Goal: Information Seeking & Learning: Learn about a topic

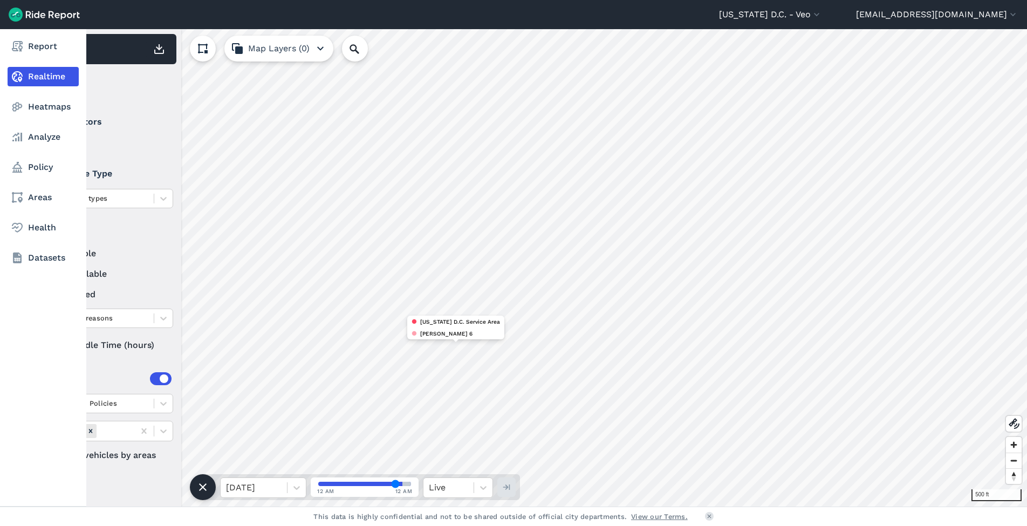
click at [40, 77] on link "Realtime" at bounding box center [43, 76] width 71 height 19
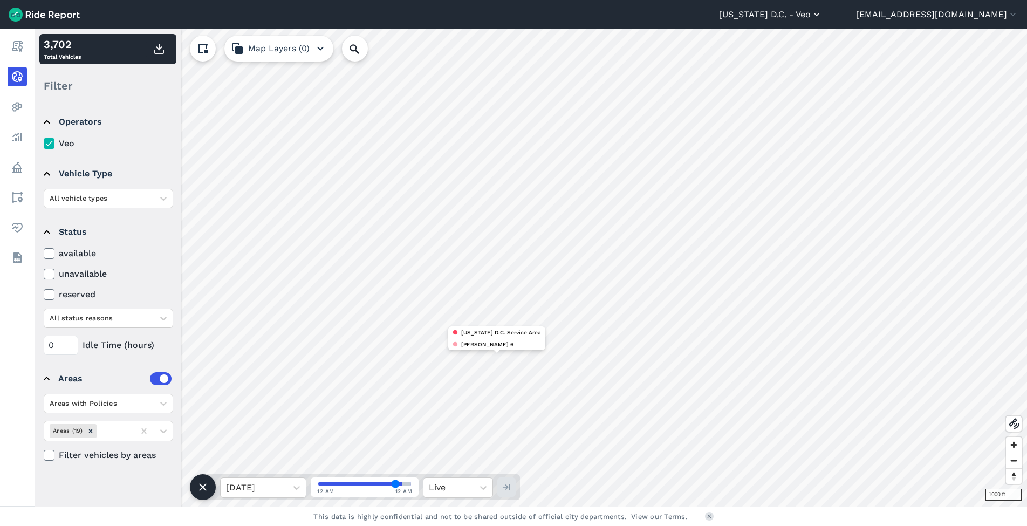
click at [817, 19] on button "[US_STATE] D.C. - Veo" at bounding box center [770, 14] width 103 height 13
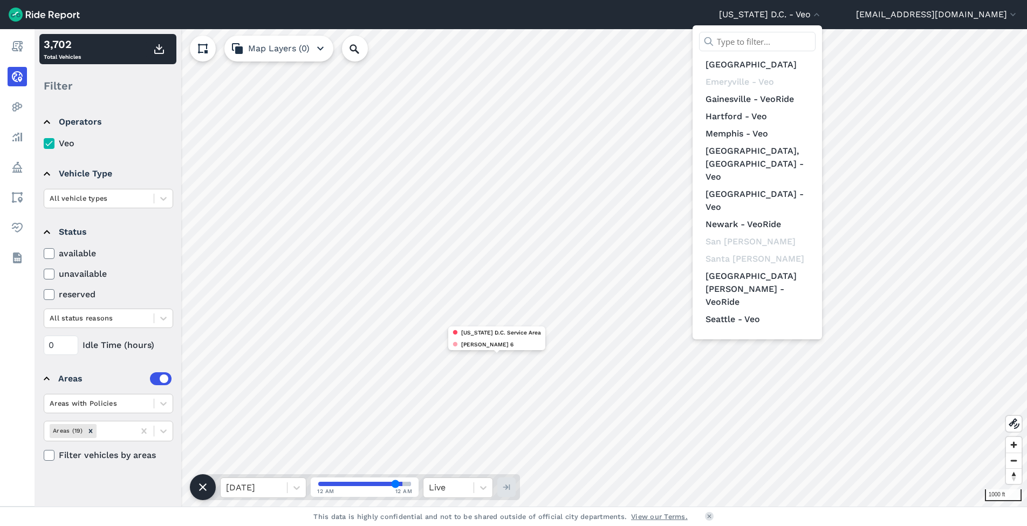
scroll to position [125, 0]
click at [631, 260] on div at bounding box center [513, 263] width 1027 height 526
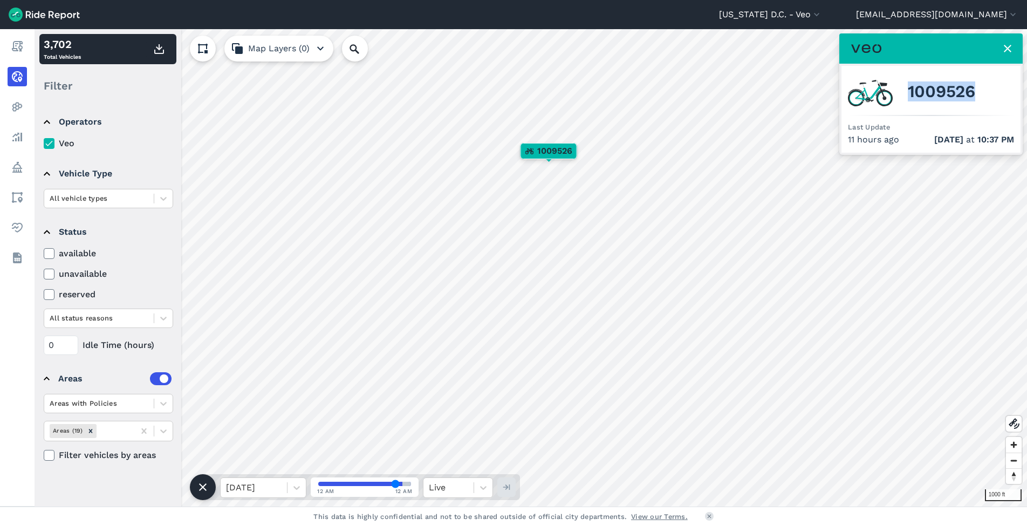
drag, startPoint x: 907, startPoint y: 92, endPoint x: 981, endPoint y: 97, distance: 73.5
click at [981, 97] on div "1009526" at bounding box center [931, 91] width 166 height 38
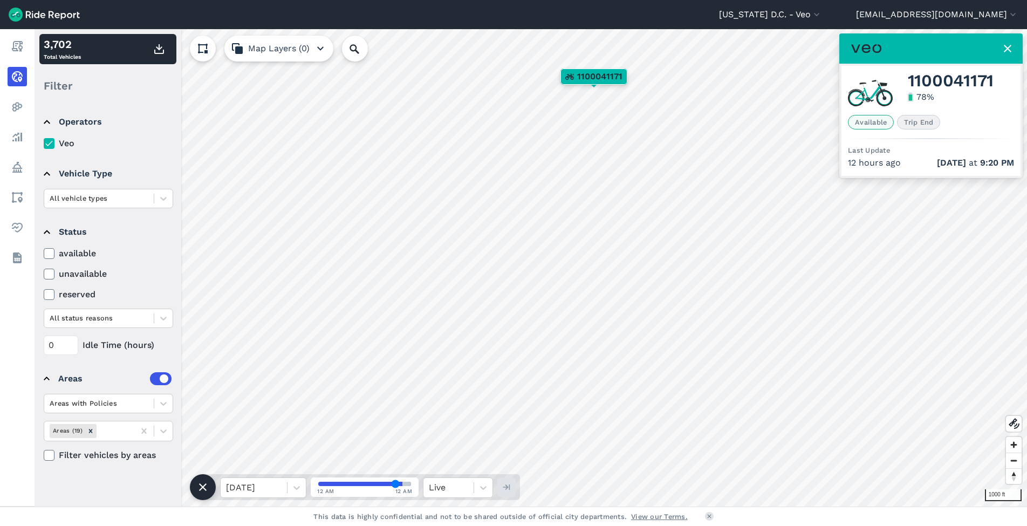
click at [865, 126] on span "Available" at bounding box center [871, 122] width 46 height 15
drag, startPoint x: 853, startPoint y: 123, endPoint x: 888, endPoint y: 129, distance: 35.5
click at [888, 129] on div "1100041171 78 % Available Trip End Last Update 12 hours ago [DATE] 9:20 PM" at bounding box center [930, 121] width 179 height 110
click at [886, 127] on span "Available" at bounding box center [871, 122] width 46 height 15
drag, startPoint x: 887, startPoint y: 124, endPoint x: 850, endPoint y: 123, distance: 37.2
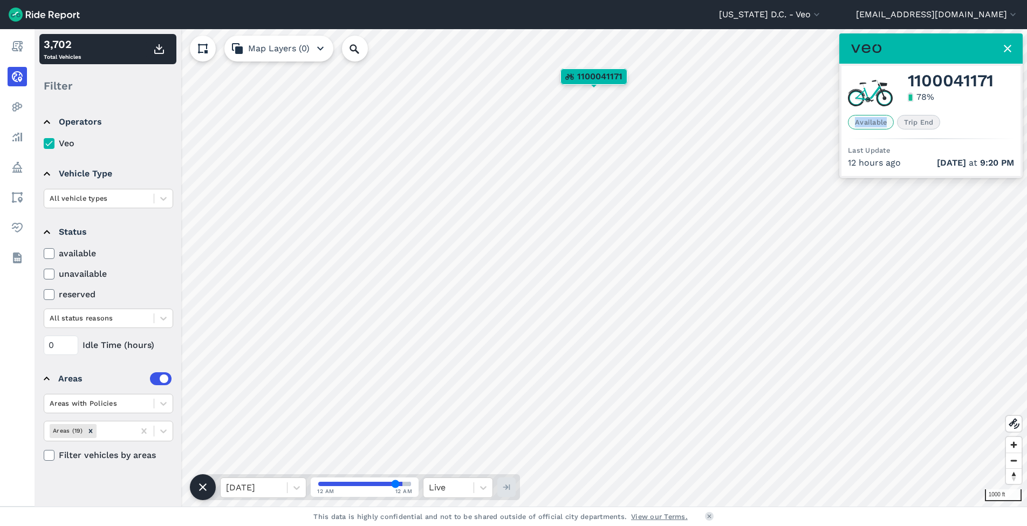
click at [850, 123] on span "Available" at bounding box center [871, 122] width 46 height 15
drag, startPoint x: 903, startPoint y: 121, endPoint x: 943, endPoint y: 132, distance: 41.2
click at [943, 132] on div "1100041171 78 % Available Trip End Last Update 12 hours ago [DATE] 9:20 PM" at bounding box center [930, 121] width 179 height 110
drag, startPoint x: 860, startPoint y: 122, endPoint x: 872, endPoint y: 123, distance: 11.3
click at [872, 123] on span "Available" at bounding box center [871, 122] width 46 height 15
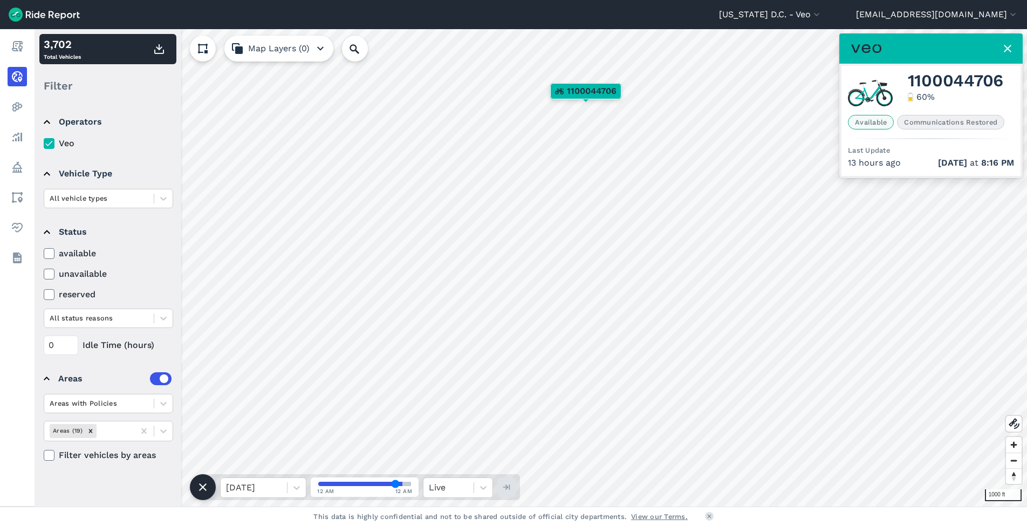
drag, startPoint x: 904, startPoint y: 124, endPoint x: 1005, endPoint y: 115, distance: 101.7
click at [1005, 115] on div "Available Communications Restored" at bounding box center [931, 122] width 166 height 15
drag, startPoint x: 927, startPoint y: 99, endPoint x: 901, endPoint y: 95, distance: 26.6
click at [901, 95] on div "1100076881 6 %" at bounding box center [931, 91] width 166 height 38
drag, startPoint x: 855, startPoint y: 121, endPoint x: 894, endPoint y: 123, distance: 39.4
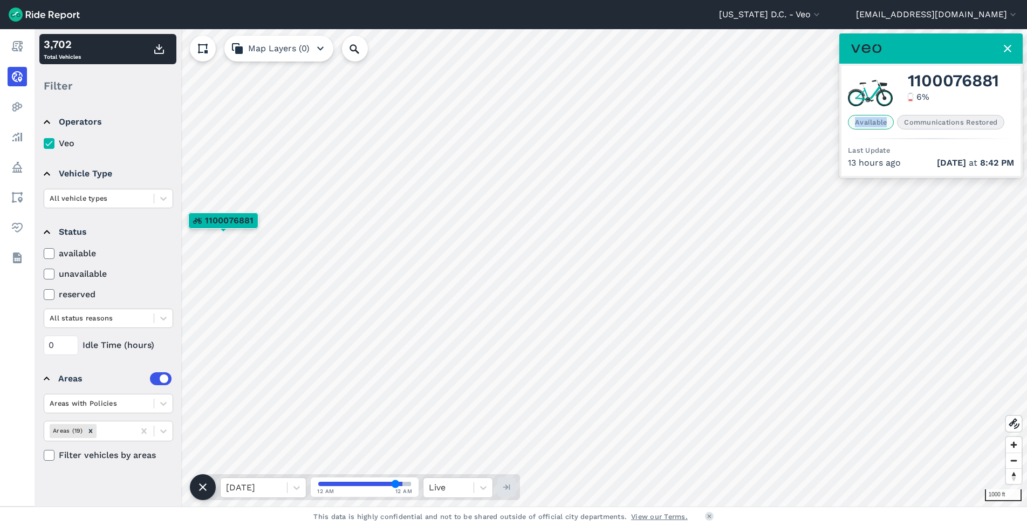
click at [894, 123] on div "Available Communications Restored" at bounding box center [931, 122] width 166 height 15
click at [924, 97] on div "6 %" at bounding box center [922, 97] width 13 height 13
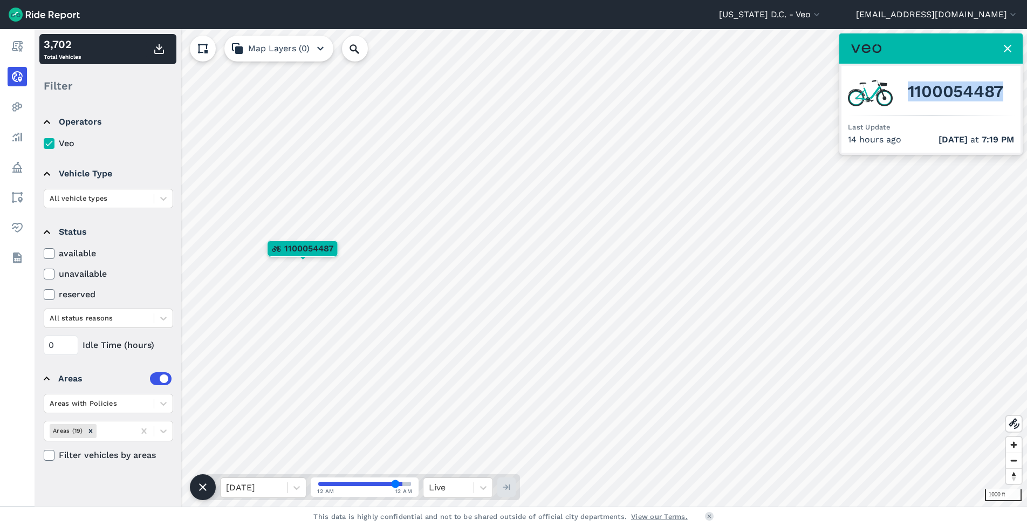
drag, startPoint x: 907, startPoint y: 92, endPoint x: 1009, endPoint y: 99, distance: 102.2
click at [1008, 99] on div "1100054487" at bounding box center [931, 91] width 166 height 38
click at [908, 116] on div "1100054487 Last Update 14 hours ago [DATE] 7:19 PM" at bounding box center [930, 109] width 179 height 87
click at [881, 112] on div "1017271 Last Update 30 hours ago [DATE] 3:41 AM" at bounding box center [930, 109] width 179 height 87
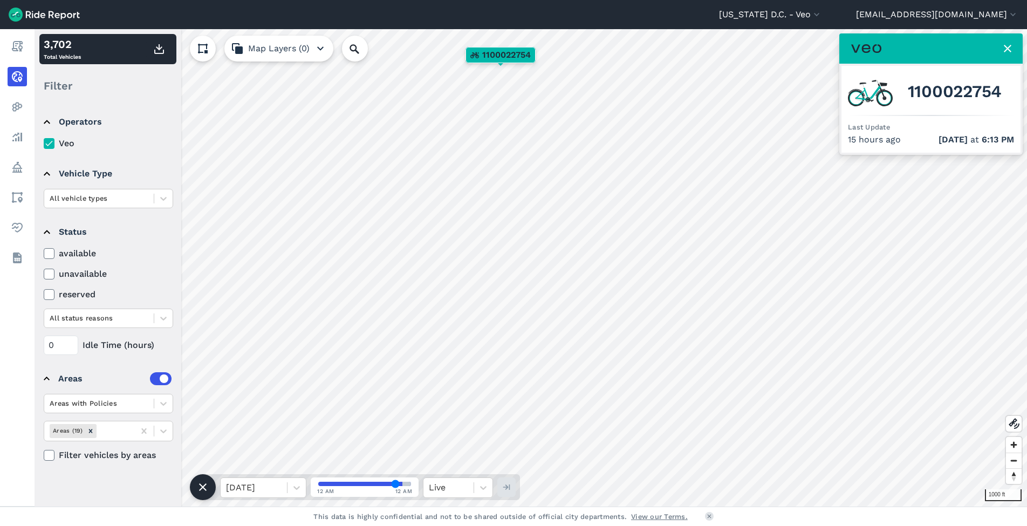
click at [50, 252] on icon at bounding box center [49, 253] width 10 height 11
click at [44, 252] on input "available" at bounding box center [44, 250] width 0 height 7
click at [49, 254] on use at bounding box center [48, 253] width 7 height 5
click at [44, 254] on input "available" at bounding box center [44, 250] width 0 height 7
click at [49, 254] on use at bounding box center [48, 253] width 7 height 5
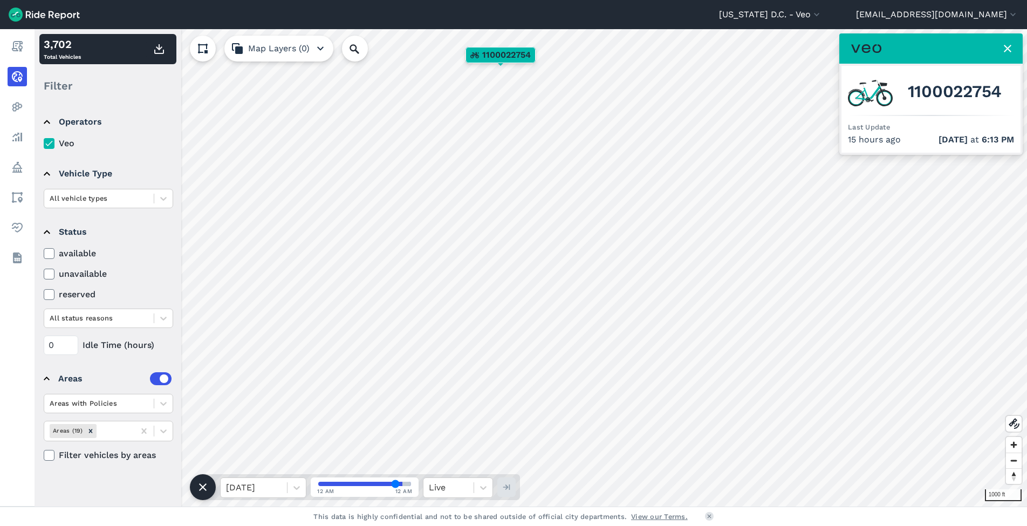
click at [44, 254] on input "available" at bounding box center [44, 250] width 0 height 7
click at [49, 254] on use at bounding box center [48, 253] width 7 height 5
click at [44, 254] on input "available" at bounding box center [44, 250] width 0 height 7
click at [46, 272] on icon at bounding box center [49, 273] width 10 height 11
click at [44, 272] on input "unavailable" at bounding box center [44, 270] width 0 height 7
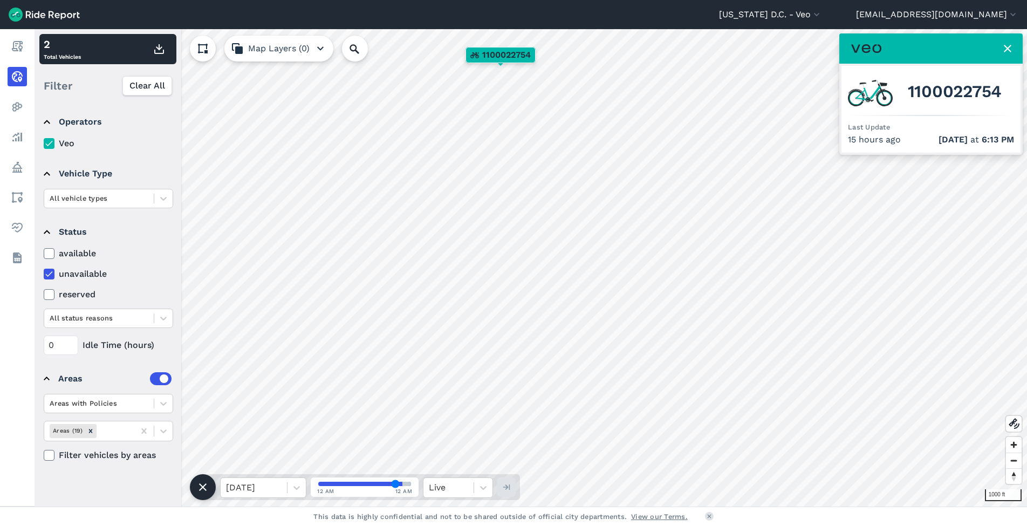
click at [48, 275] on icon at bounding box center [49, 273] width 10 height 11
click at [44, 274] on input "unavailable" at bounding box center [44, 270] width 0 height 7
click at [48, 275] on icon at bounding box center [49, 273] width 10 height 11
click at [44, 274] on input "unavailable" at bounding box center [44, 270] width 0 height 7
click at [45, 274] on icon at bounding box center [49, 273] width 10 height 11
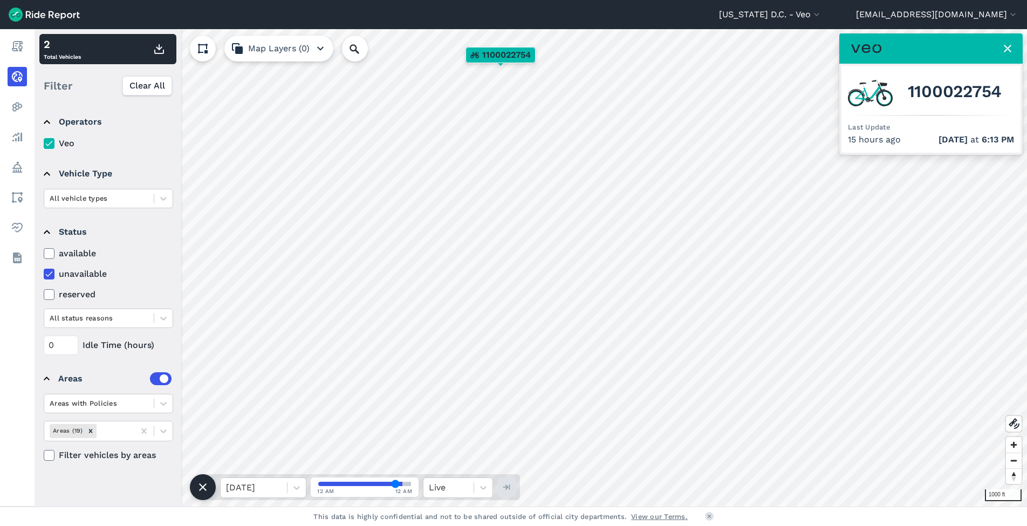
click at [44, 274] on input "unavailable" at bounding box center [44, 270] width 0 height 7
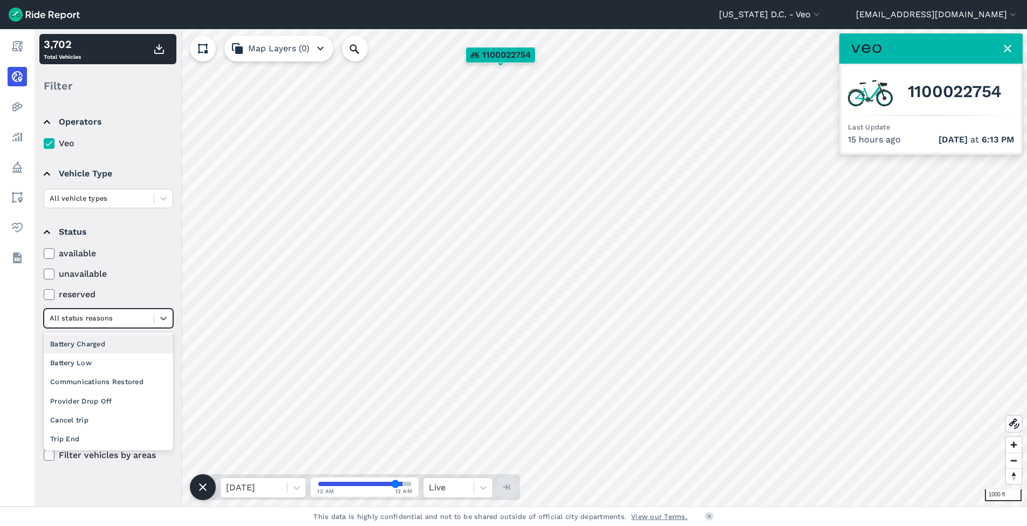
click at [57, 321] on div at bounding box center [99, 318] width 99 height 12
click at [60, 400] on div "Provider Drop Off" at bounding box center [108, 400] width 129 height 19
click at [160, 315] on icon at bounding box center [163, 318] width 11 height 11
click at [100, 343] on div "All status reasons" at bounding box center [108, 343] width 129 height 19
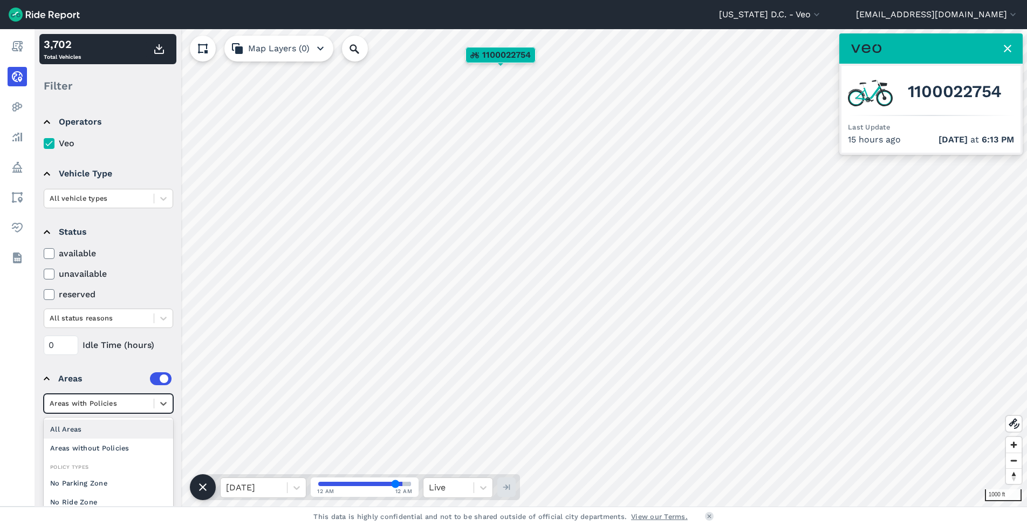
click at [91, 402] on div at bounding box center [99, 403] width 99 height 12
click at [156, 382] on label at bounding box center [161, 378] width 22 height 13
click at [150, 379] on input "checkbox" at bounding box center [150, 375] width 0 height 7
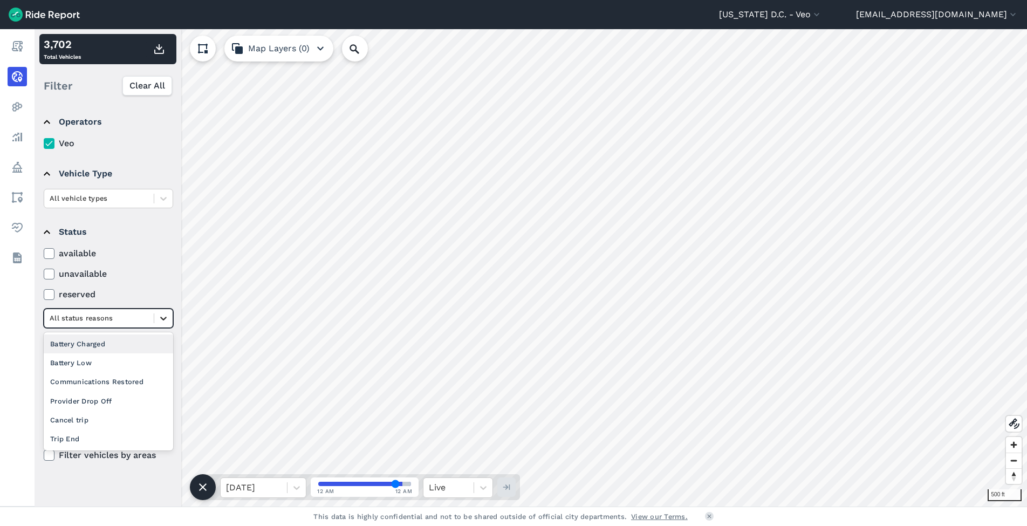
click at [161, 315] on icon at bounding box center [163, 318] width 11 height 11
click at [95, 377] on div "Communications Restored" at bounding box center [108, 381] width 129 height 19
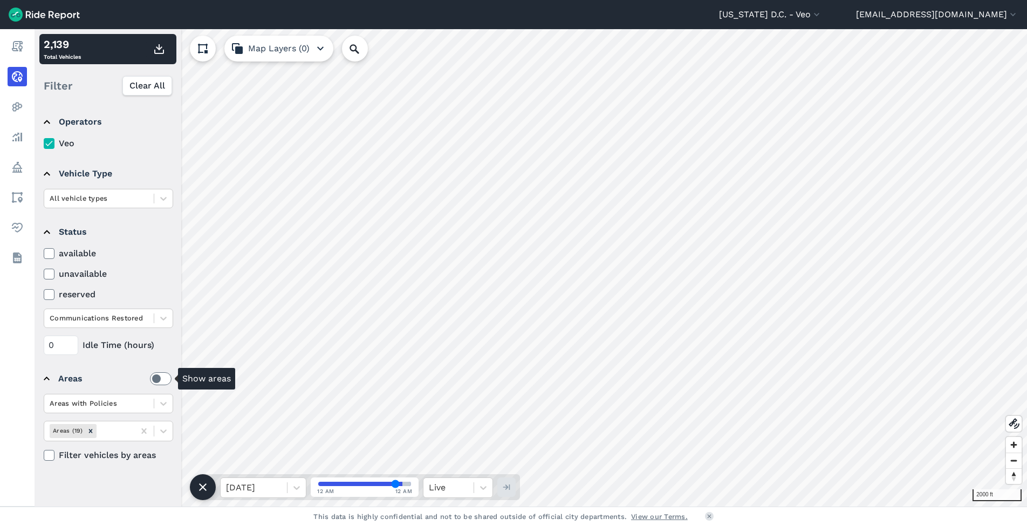
click at [159, 378] on label at bounding box center [161, 378] width 22 height 13
click at [150, 378] on input "checkbox" at bounding box center [150, 375] width 0 height 7
click at [157, 380] on label at bounding box center [161, 378] width 22 height 13
click at [150, 379] on input "checkbox" at bounding box center [150, 375] width 0 height 7
click at [165, 380] on label at bounding box center [161, 378] width 22 height 13
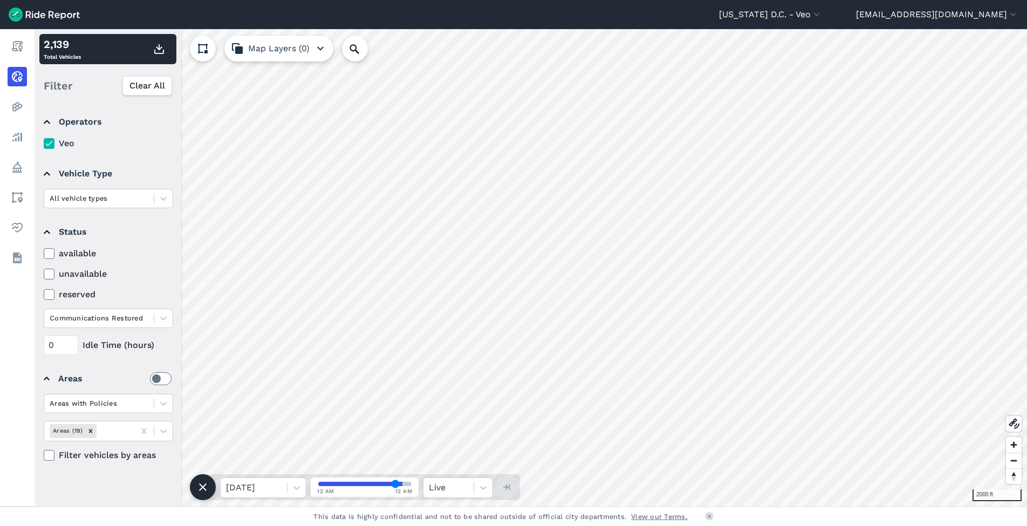
click at [150, 379] on input "checkbox" at bounding box center [150, 375] width 0 height 7
click at [155, 381] on label at bounding box center [161, 378] width 22 height 13
click at [150, 379] on input "checkbox" at bounding box center [150, 375] width 0 height 7
click at [160, 381] on label at bounding box center [161, 378] width 22 height 13
click at [150, 379] on input "checkbox" at bounding box center [150, 375] width 0 height 7
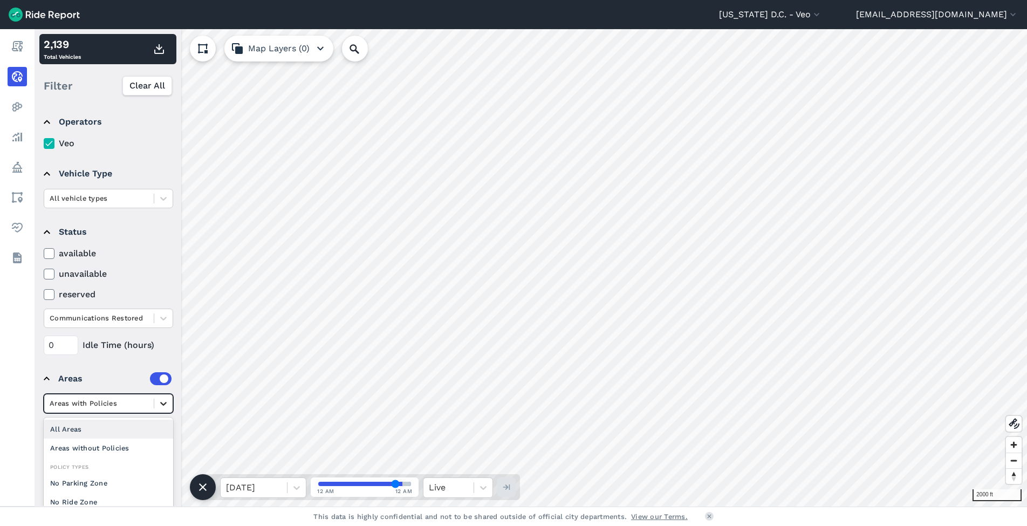
click at [157, 404] on div at bounding box center [163, 403] width 18 height 18
click at [87, 437] on div "No Parking Zone" at bounding box center [108, 431] width 129 height 19
click at [160, 404] on icon at bounding box center [163, 403] width 11 height 11
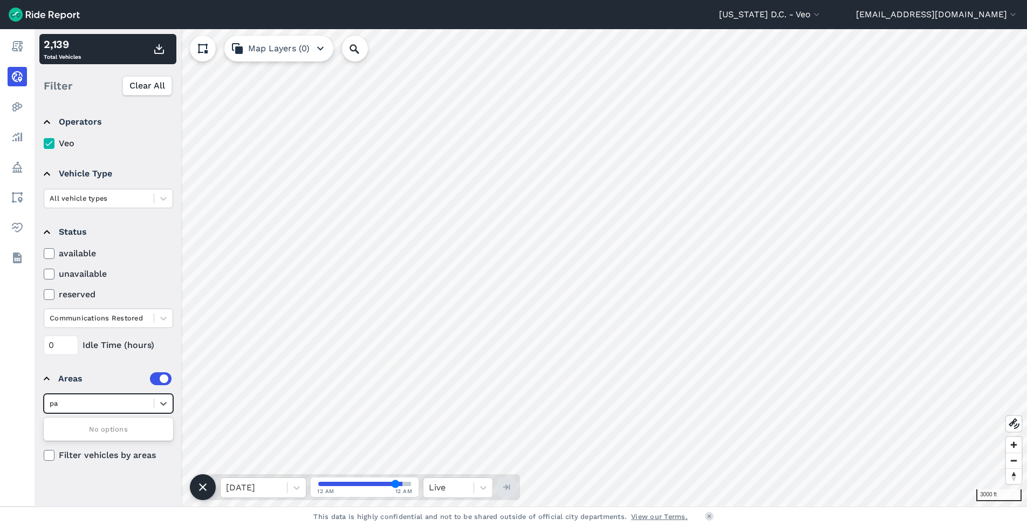
type input "p"
click at [140, 430] on icon at bounding box center [144, 430] width 11 height 11
click at [157, 402] on div at bounding box center [163, 403] width 18 height 18
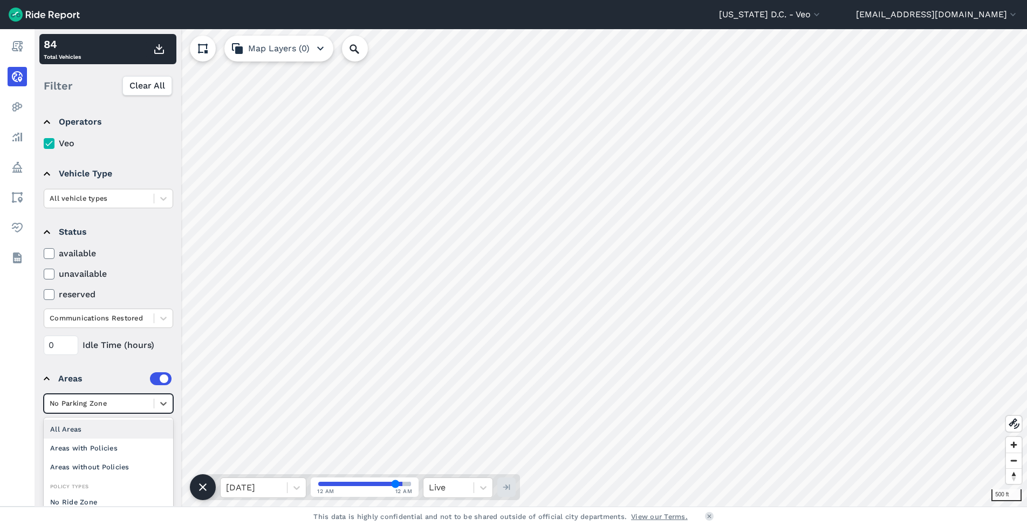
click at [92, 426] on div "All Areas" at bounding box center [108, 428] width 129 height 19
click at [143, 432] on icon at bounding box center [143, 430] width 5 height 5
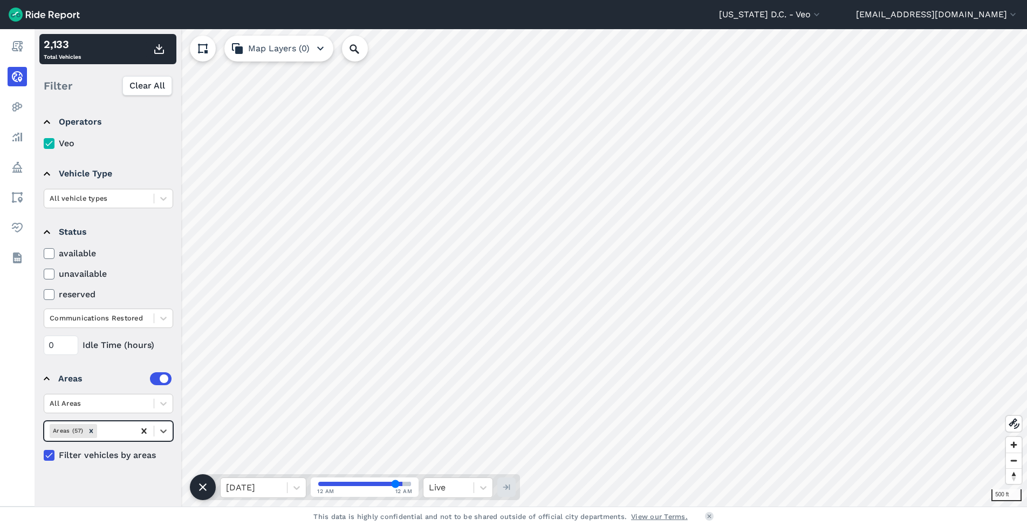
click at [160, 431] on icon at bounding box center [163, 430] width 11 height 11
click at [145, 431] on icon at bounding box center [143, 430] width 5 height 5
click at [89, 431] on icon "Remove Areas (57)" at bounding box center [91, 431] width 8 height 8
click at [86, 430] on div "Remove Areas (57)" at bounding box center [91, 430] width 12 height 13
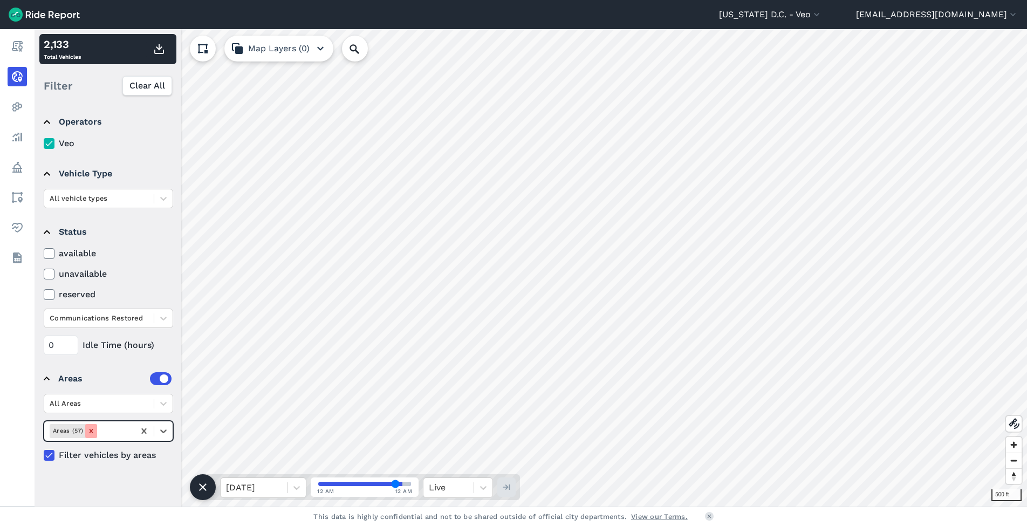
click at [93, 431] on icon "Remove Areas (57)" at bounding box center [91, 431] width 8 height 8
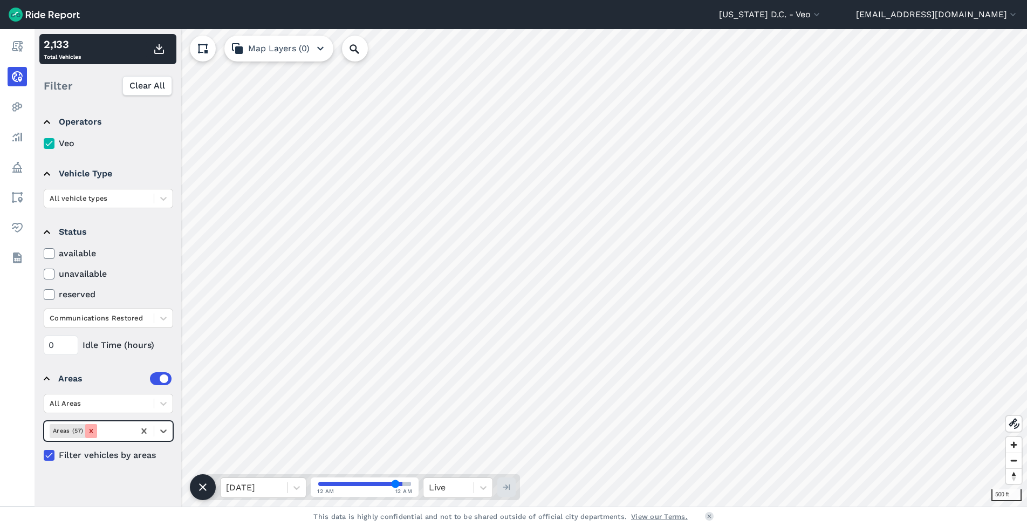
click at [93, 431] on icon "Remove Areas (57)" at bounding box center [91, 431] width 8 height 8
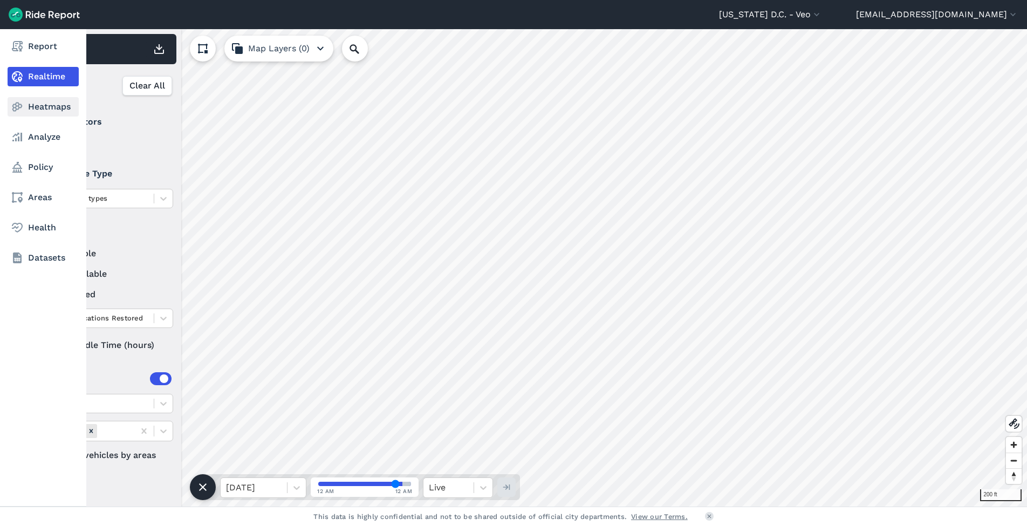
click at [54, 106] on link "Heatmaps" at bounding box center [43, 106] width 71 height 19
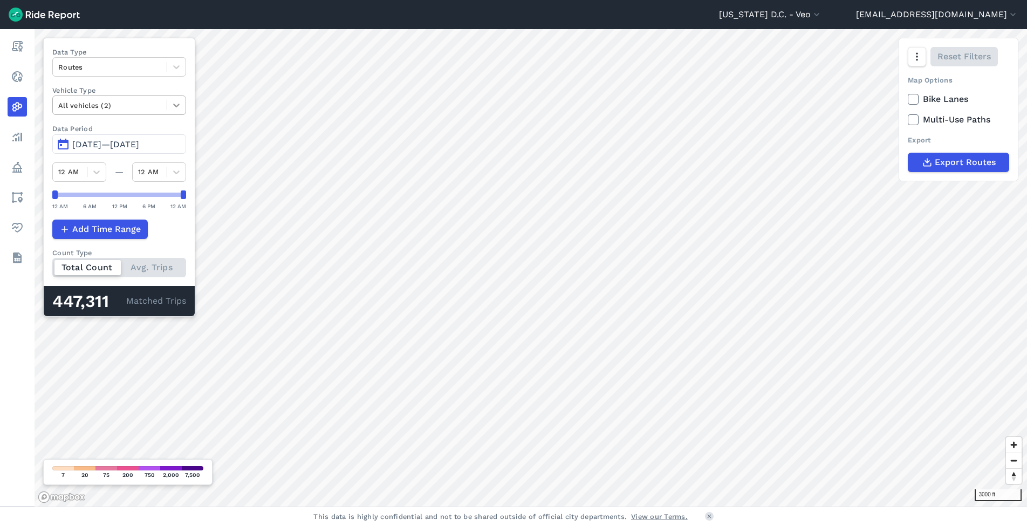
click at [178, 105] on icon at bounding box center [176, 106] width 6 height 4
click at [164, 229] on div "Add Time Range" at bounding box center [119, 228] width 134 height 19
click at [85, 67] on div at bounding box center [109, 67] width 103 height 12
click at [92, 109] on div "Trip Ends" at bounding box center [119, 111] width 134 height 19
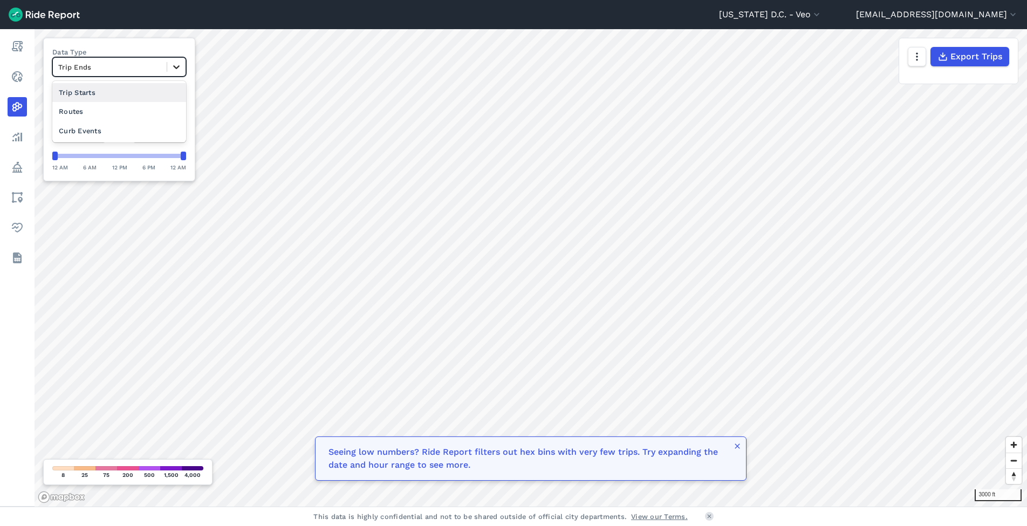
click at [174, 63] on icon at bounding box center [176, 66] width 11 height 11
click at [142, 89] on div "Trip Starts" at bounding box center [119, 92] width 134 height 19
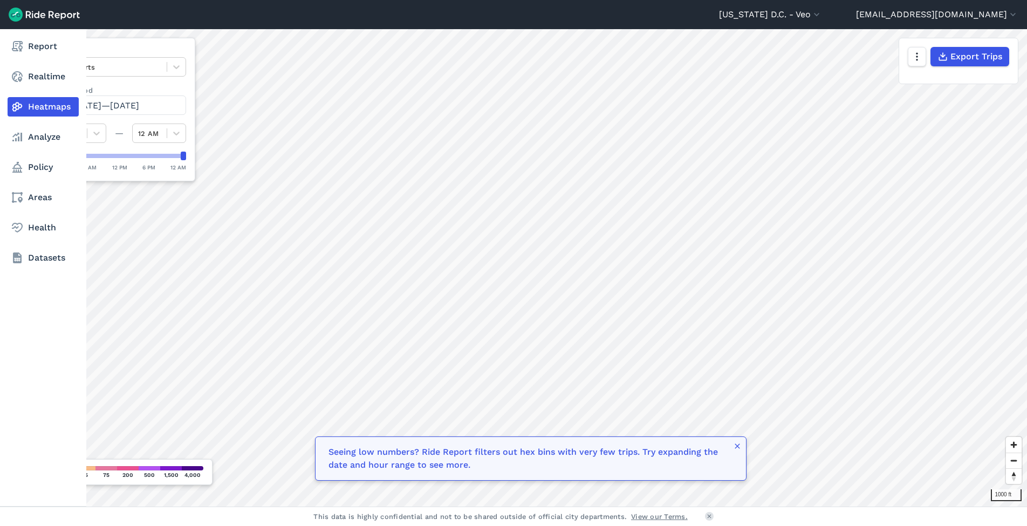
click at [24, 107] on link "Heatmaps" at bounding box center [43, 106] width 71 height 19
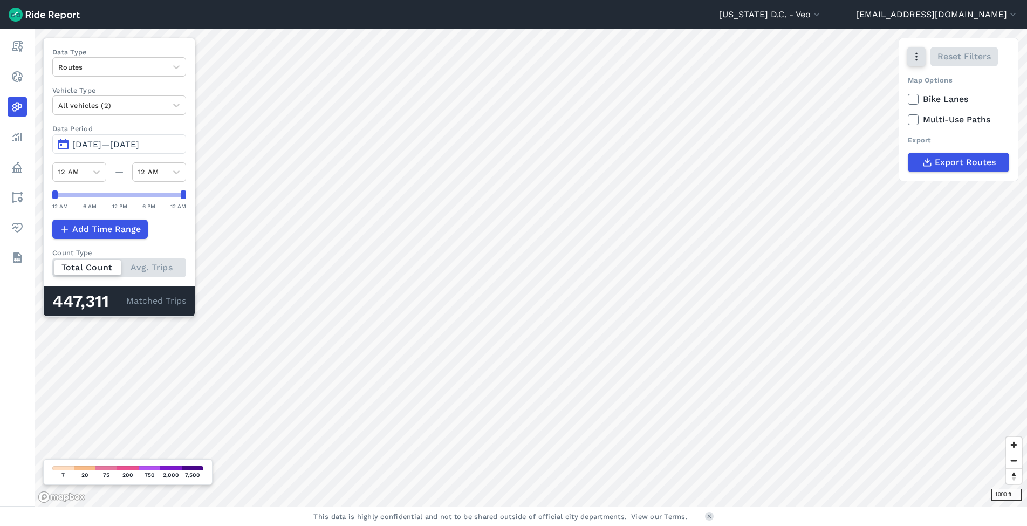
click at [918, 56] on icon "button" at bounding box center [916, 56] width 11 height 11
click at [861, 104] on label "Satellite" at bounding box center [862, 102] width 60 height 23
click at [832, 61] on input "Satellite" at bounding box center [832, 57] width 0 height 7
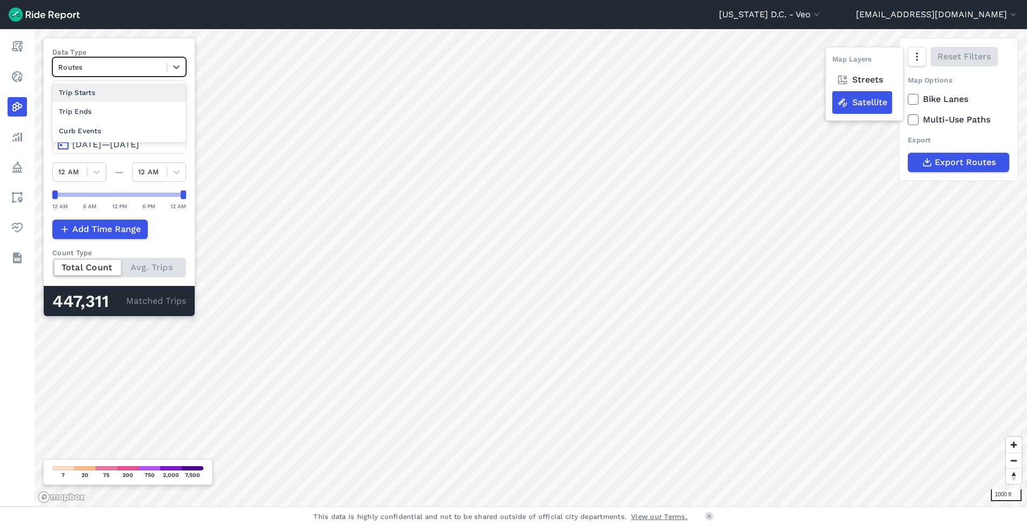
click at [97, 67] on div at bounding box center [109, 67] width 103 height 12
click at [82, 114] on div "Trip Ends" at bounding box center [119, 111] width 134 height 19
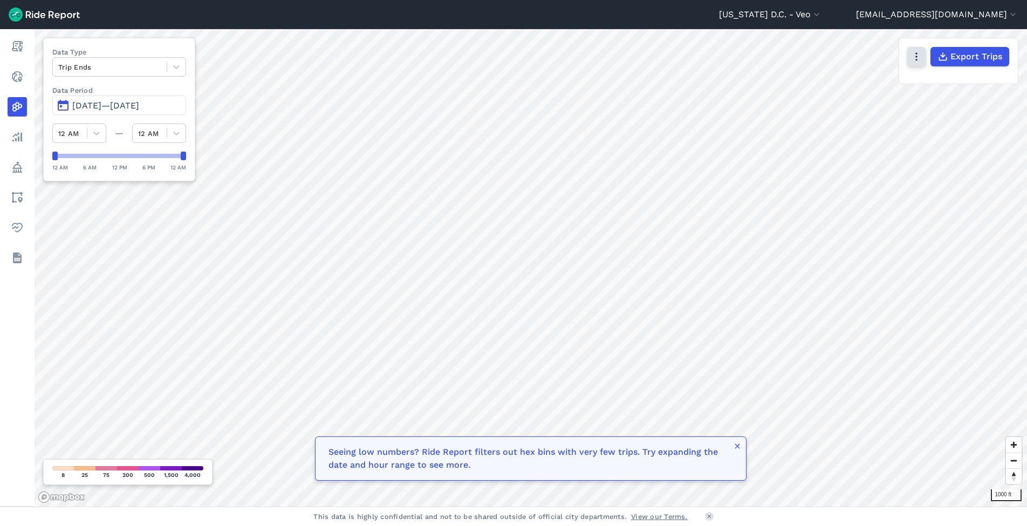
click at [920, 57] on icon "button" at bounding box center [916, 56] width 11 height 11
click at [871, 105] on label "Satellite" at bounding box center [862, 102] width 60 height 23
click at [832, 61] on input "Satellite" at bounding box center [832, 57] width 0 height 7
click at [983, 62] on span "Export Trips" at bounding box center [975, 56] width 52 height 13
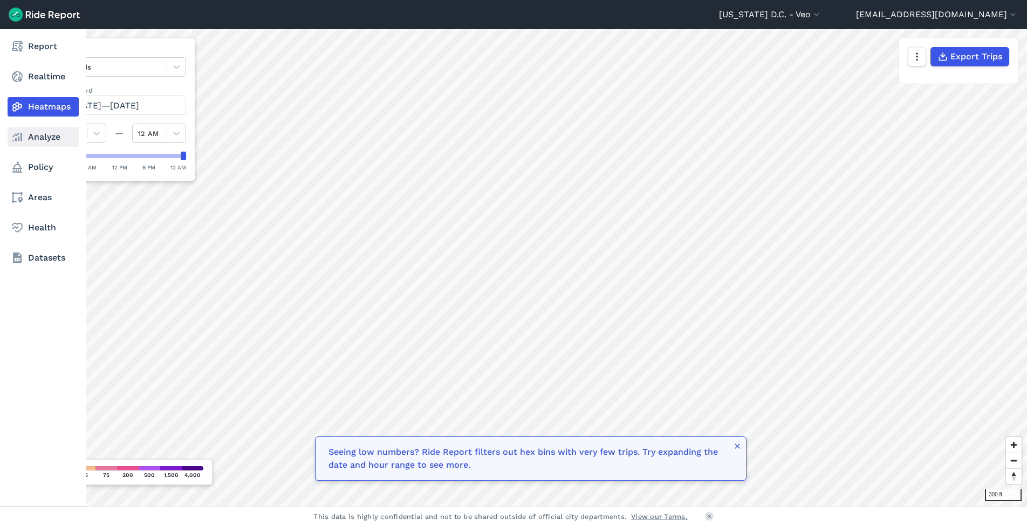
click at [22, 139] on use at bounding box center [17, 137] width 10 height 9
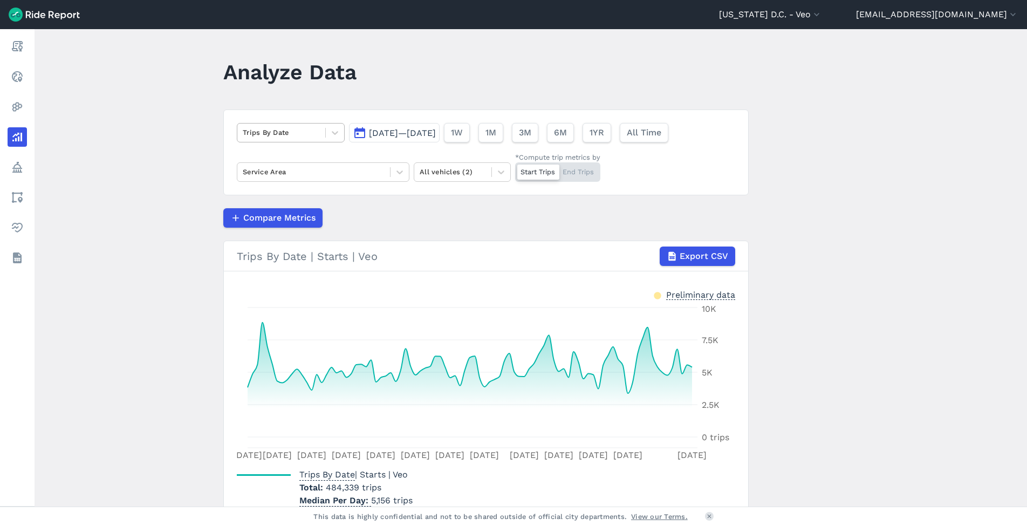
click at [297, 132] on div at bounding box center [281, 132] width 77 height 12
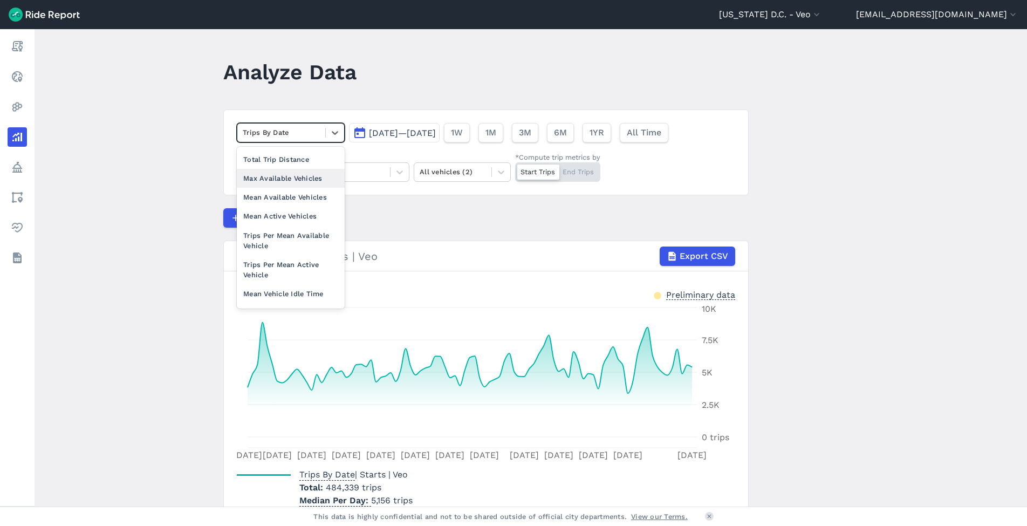
scroll to position [92, 0]
click at [162, 146] on main "Analyze Data option Total Trip Distance focused, 0 of 2. 10 results available. …" at bounding box center [531, 267] width 992 height 477
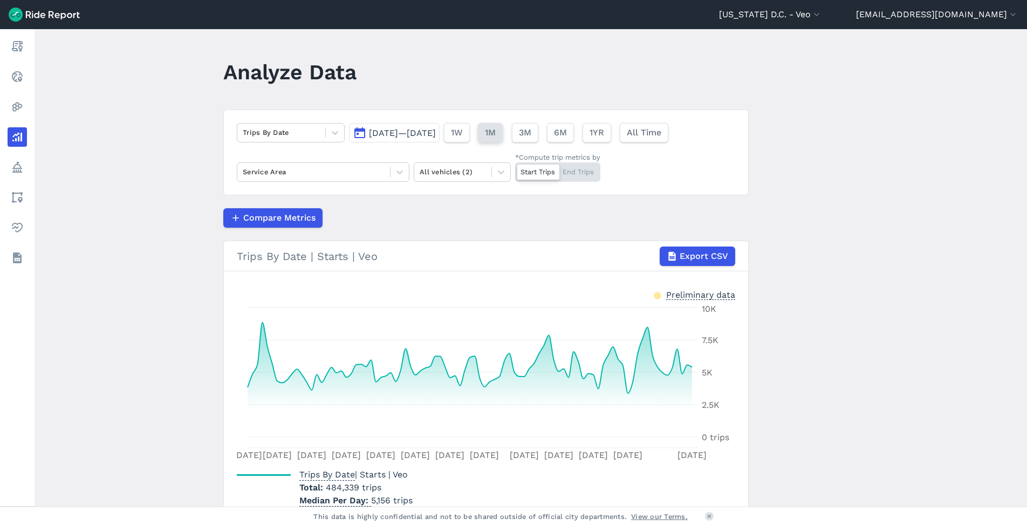
click at [495, 136] on span "1M" at bounding box center [490, 132] width 11 height 13
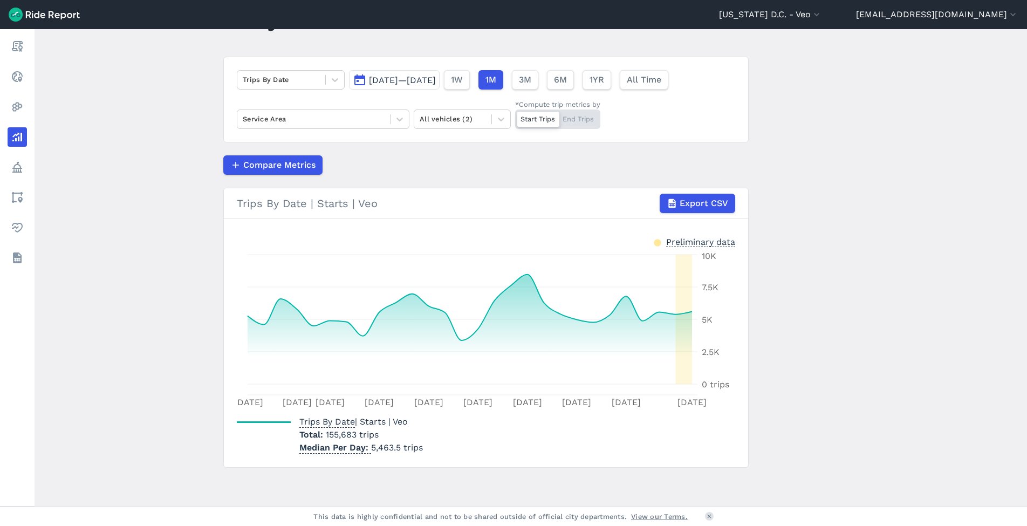
scroll to position [53, 0]
click at [698, 207] on span "Export CSV" at bounding box center [703, 203] width 49 height 13
click at [283, 80] on div at bounding box center [281, 79] width 77 height 12
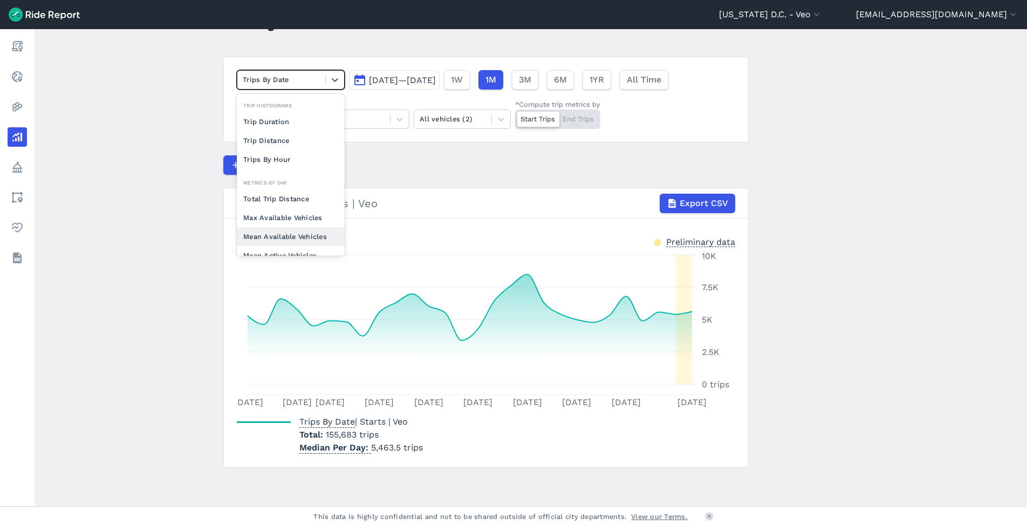
click at [271, 234] on div "Mean Available Vehicles" at bounding box center [291, 236] width 108 height 19
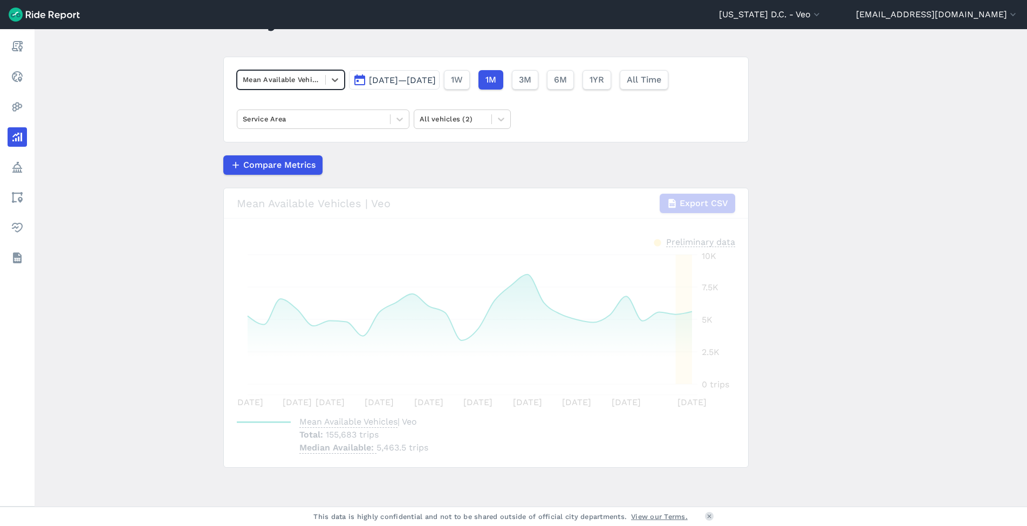
scroll to position [40, 0]
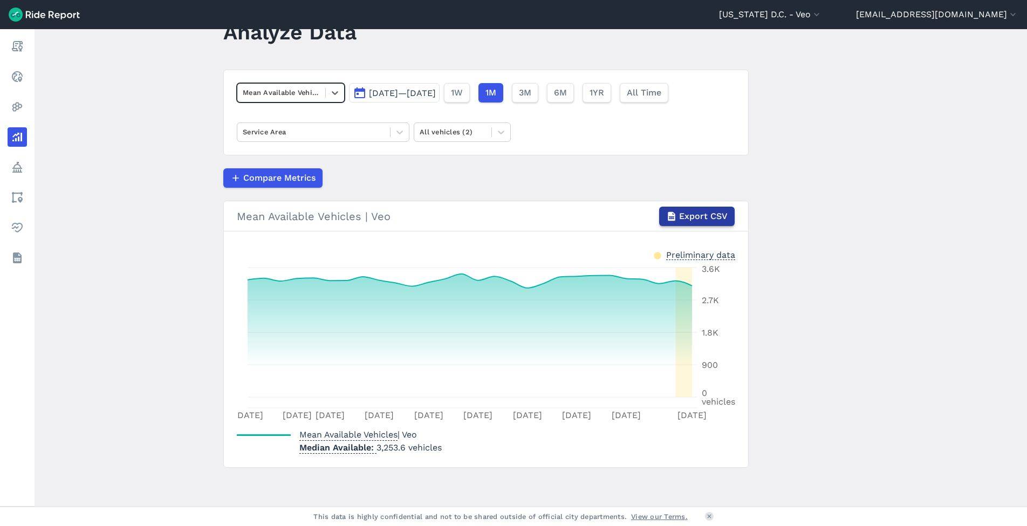
click at [715, 214] on span "Export CSV" at bounding box center [703, 216] width 49 height 13
click at [301, 91] on div at bounding box center [281, 92] width 77 height 12
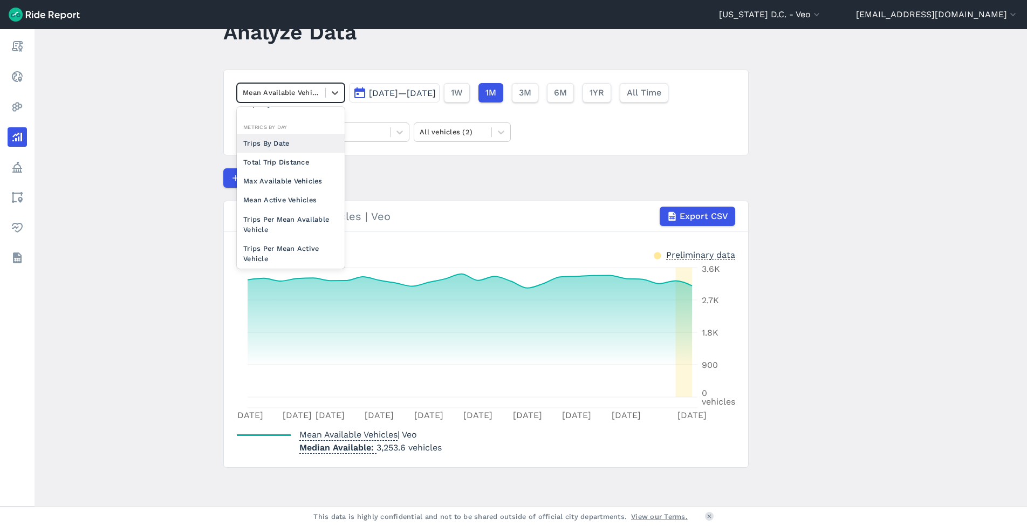
scroll to position [70, 0]
click at [265, 217] on div "Trips Per Mean Available Vehicle" at bounding box center [291, 222] width 108 height 29
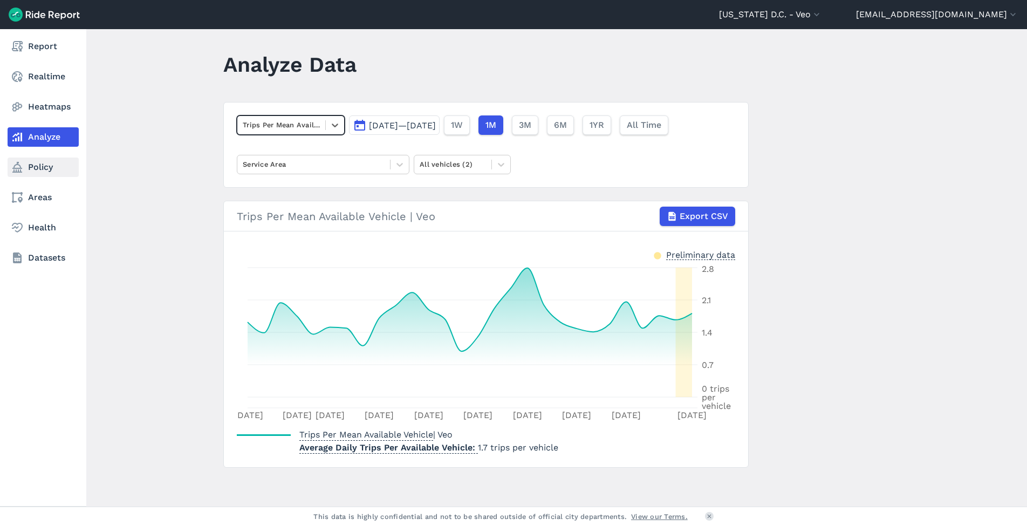
click at [29, 167] on link "Policy" at bounding box center [43, 166] width 71 height 19
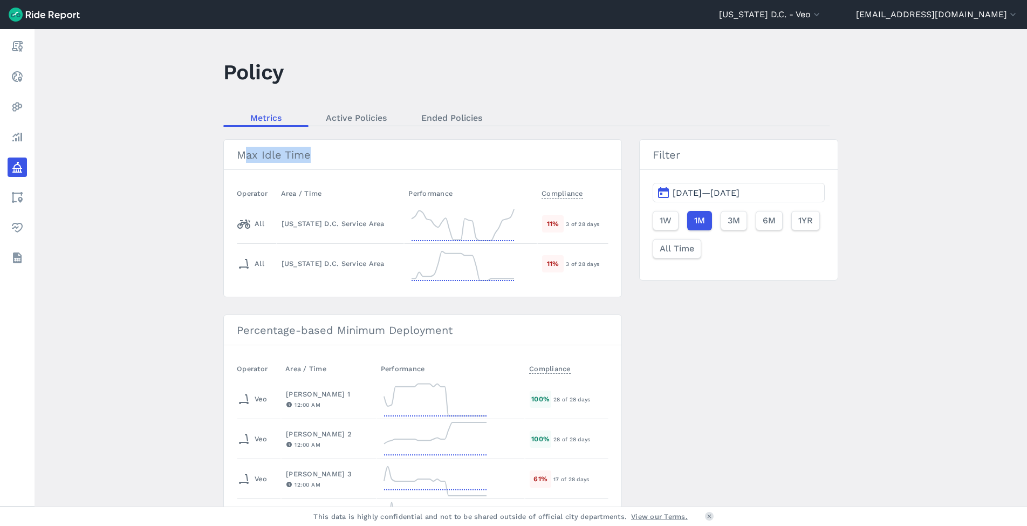
drag, startPoint x: 241, startPoint y: 153, endPoint x: 312, endPoint y: 166, distance: 71.8
click at [312, 166] on h3 "Max Idle Time" at bounding box center [422, 155] width 397 height 30
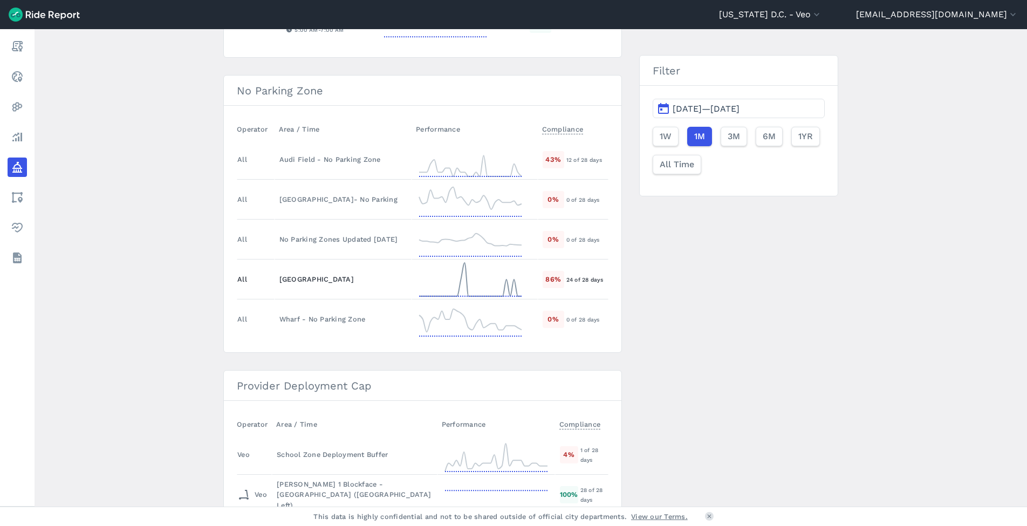
scroll to position [969, 0]
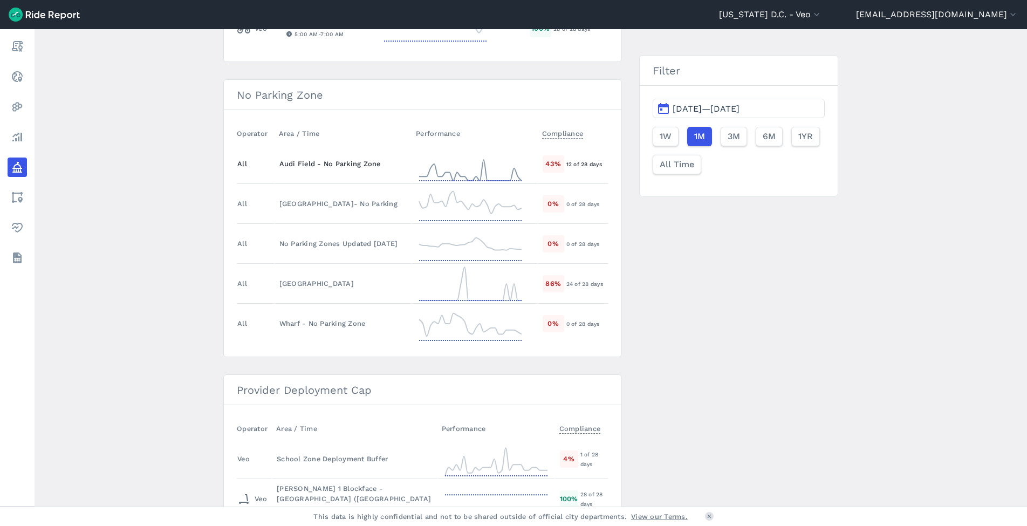
click at [344, 171] on td "Audi Field - No Parking Zone" at bounding box center [342, 164] width 137 height 40
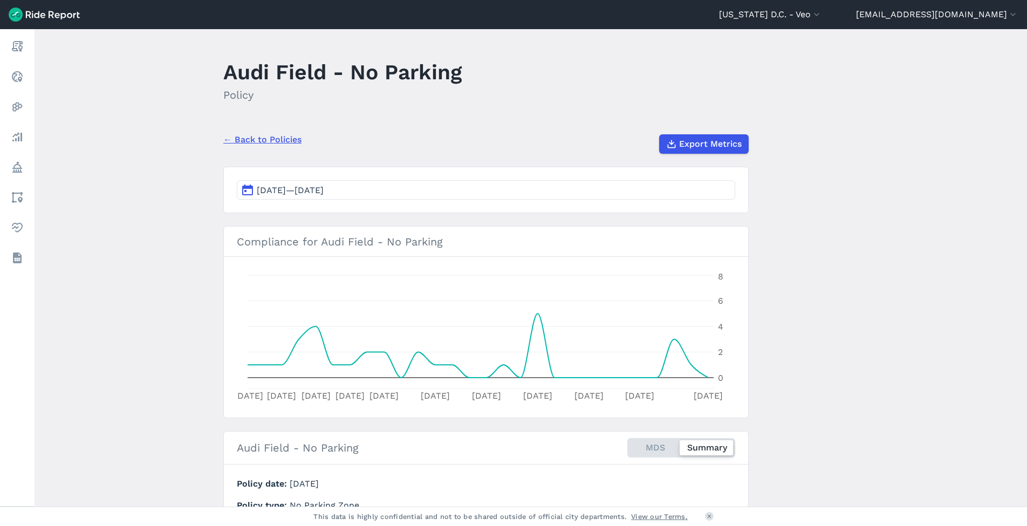
click at [267, 139] on link "← Back to Policies" at bounding box center [262, 139] width 78 height 13
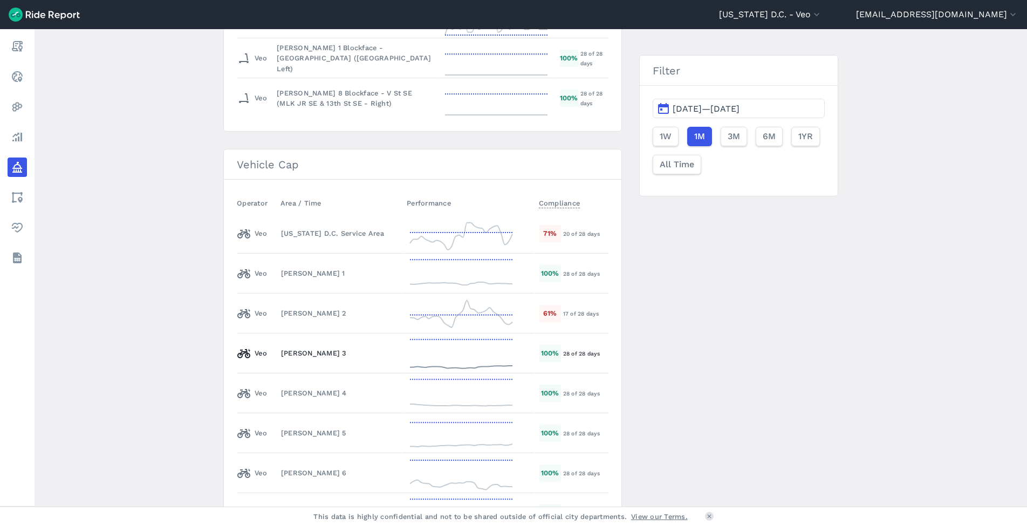
scroll to position [1410, 0]
click at [346, 312] on div "[PERSON_NAME] 2" at bounding box center [339, 312] width 116 height 10
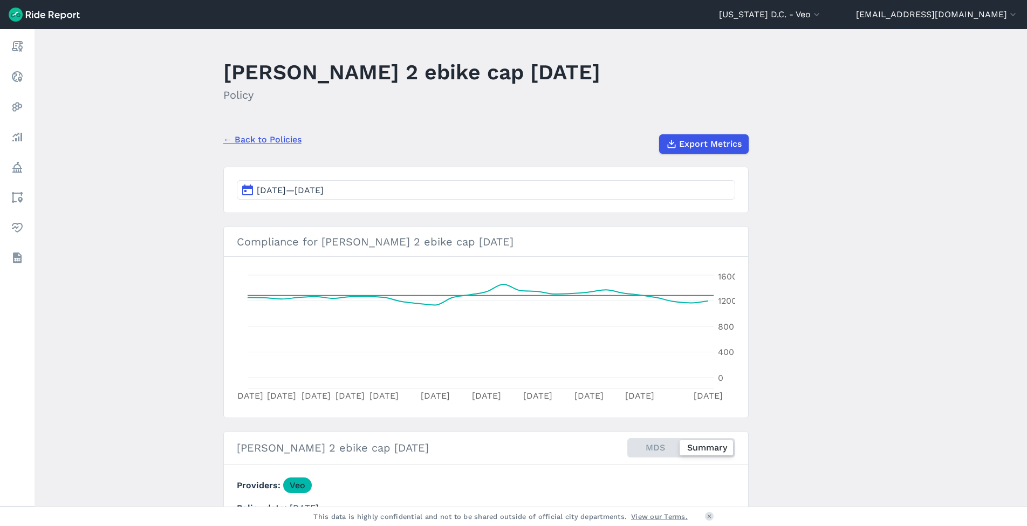
click at [239, 142] on link "← Back to Policies" at bounding box center [262, 139] width 78 height 13
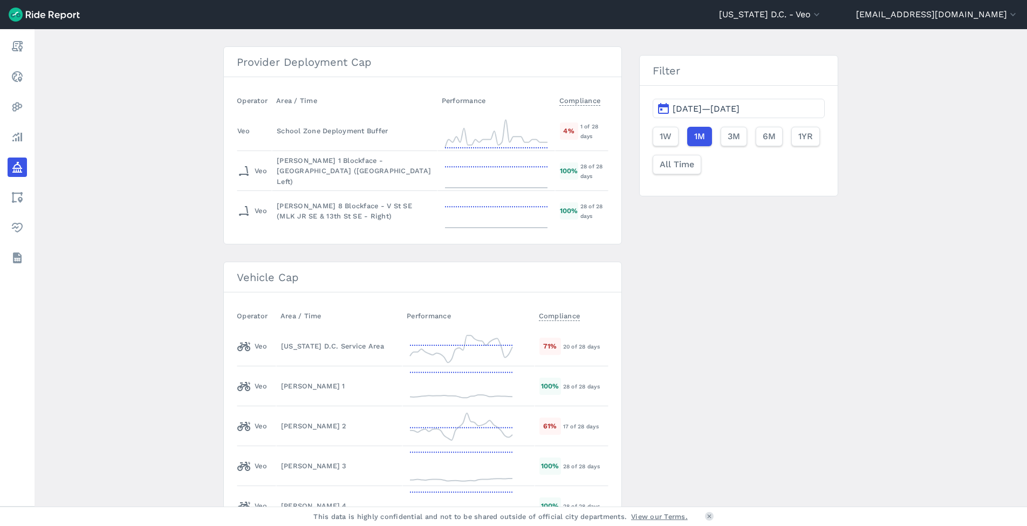
scroll to position [1279, 0]
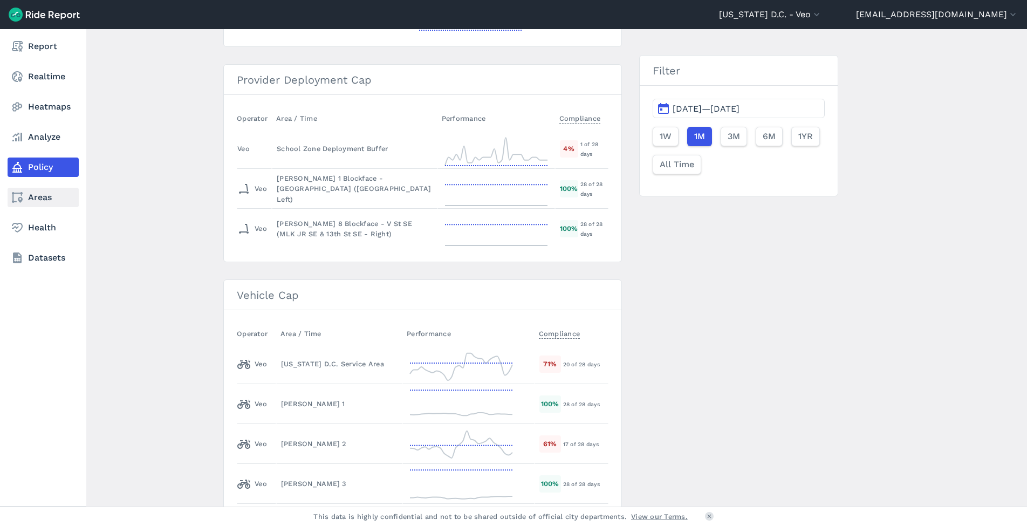
click at [30, 197] on link "Areas" at bounding box center [43, 197] width 71 height 19
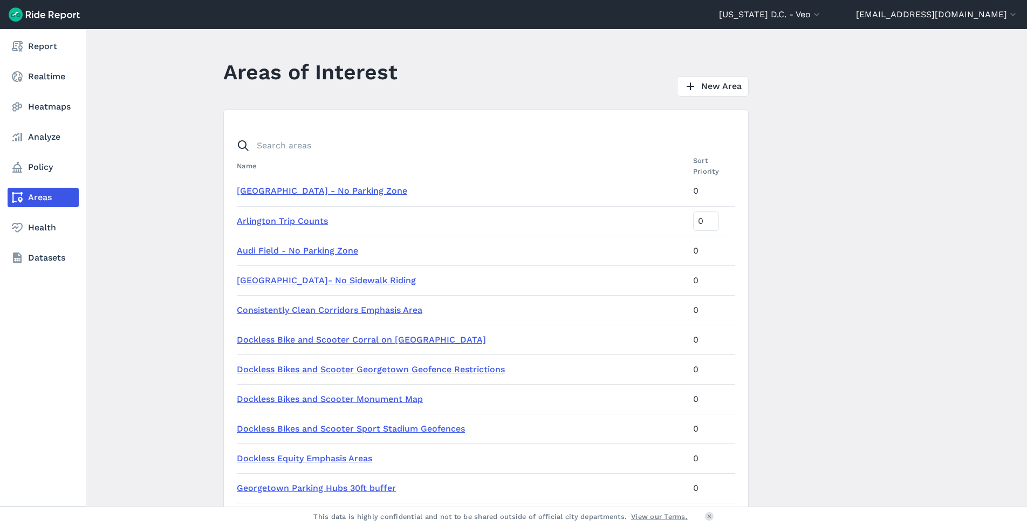
click at [22, 196] on icon at bounding box center [17, 197] width 13 height 13
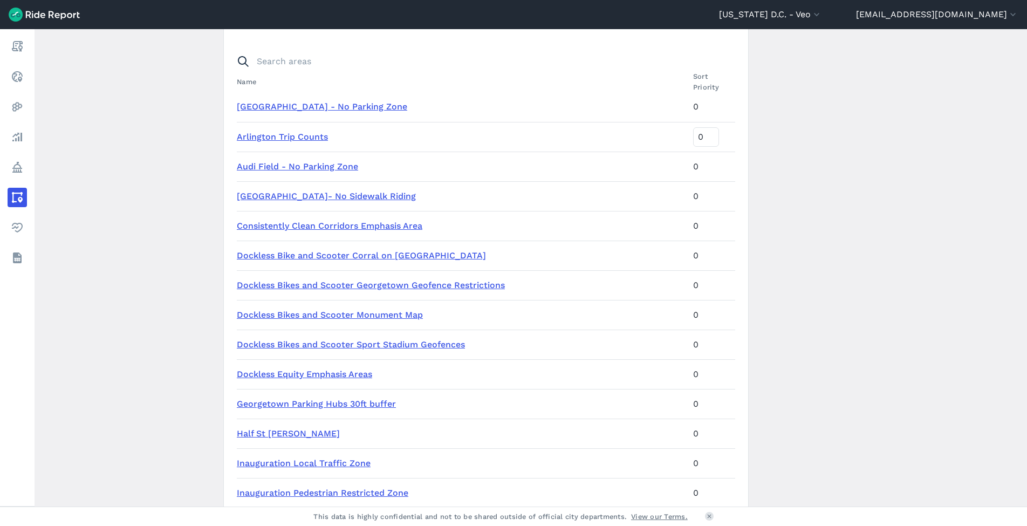
scroll to position [86, 0]
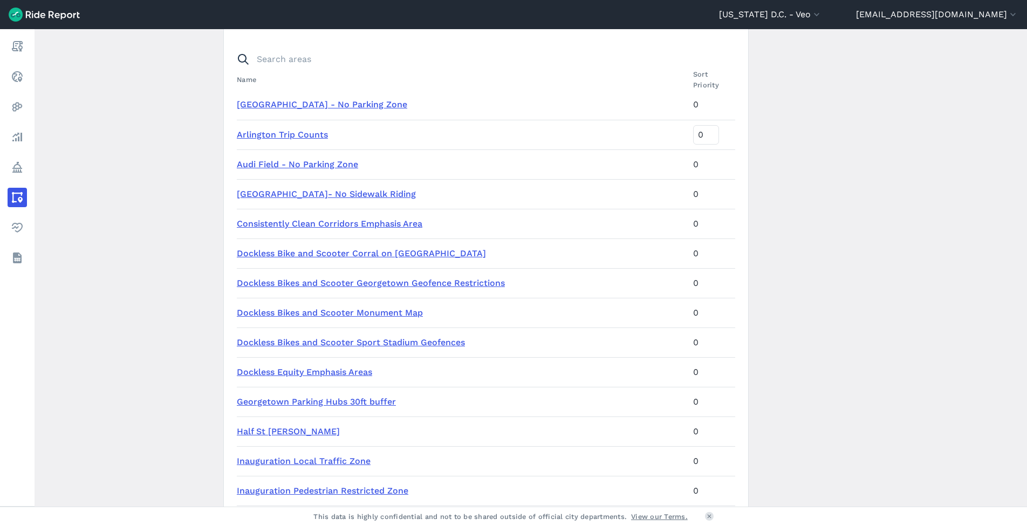
click at [273, 402] on link "Georgetown Parking Hubs 30ft buffer" at bounding box center [316, 401] width 159 height 10
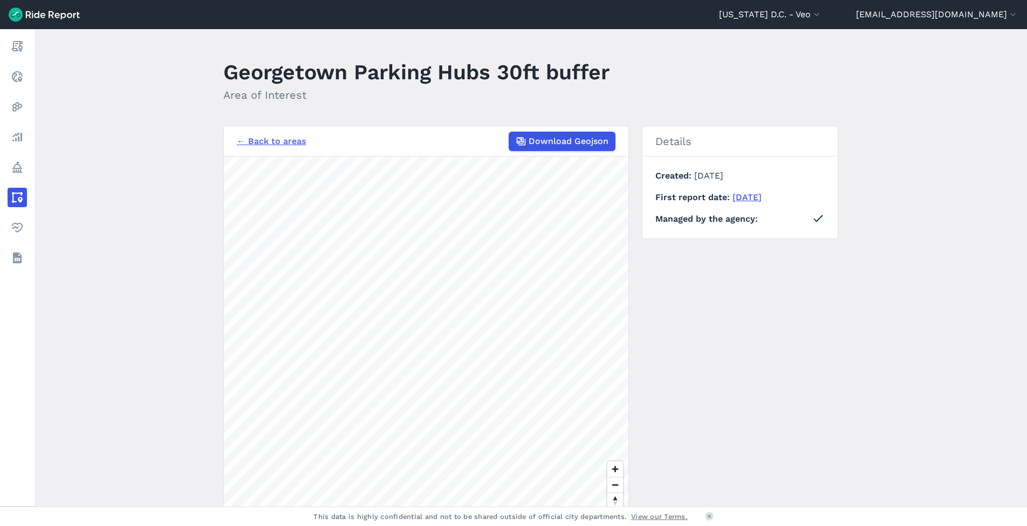
click at [71, 144] on main "Georgetown Parking Hubs 30ft buffer Area of Interest ← Back to areas Download G…" at bounding box center [531, 267] width 992 height 477
click at [69, 134] on main "Georgetown Parking Hubs 30ft buffer Area of Interest ← Back to areas Download G…" at bounding box center [531, 267] width 992 height 477
